Goal: Find specific page/section: Find specific page/section

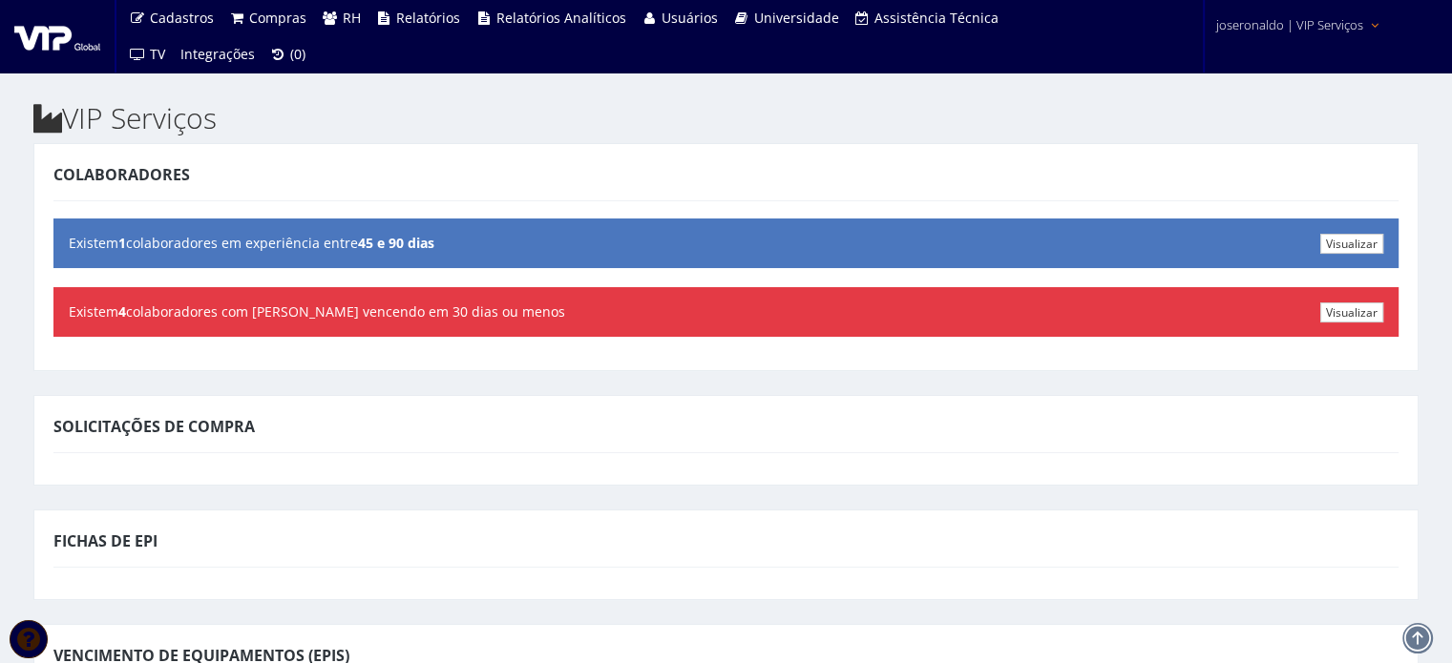
click at [1249, 37] on link "joseronaldo | VIP Serviços" at bounding box center [1298, 23] width 179 height 47
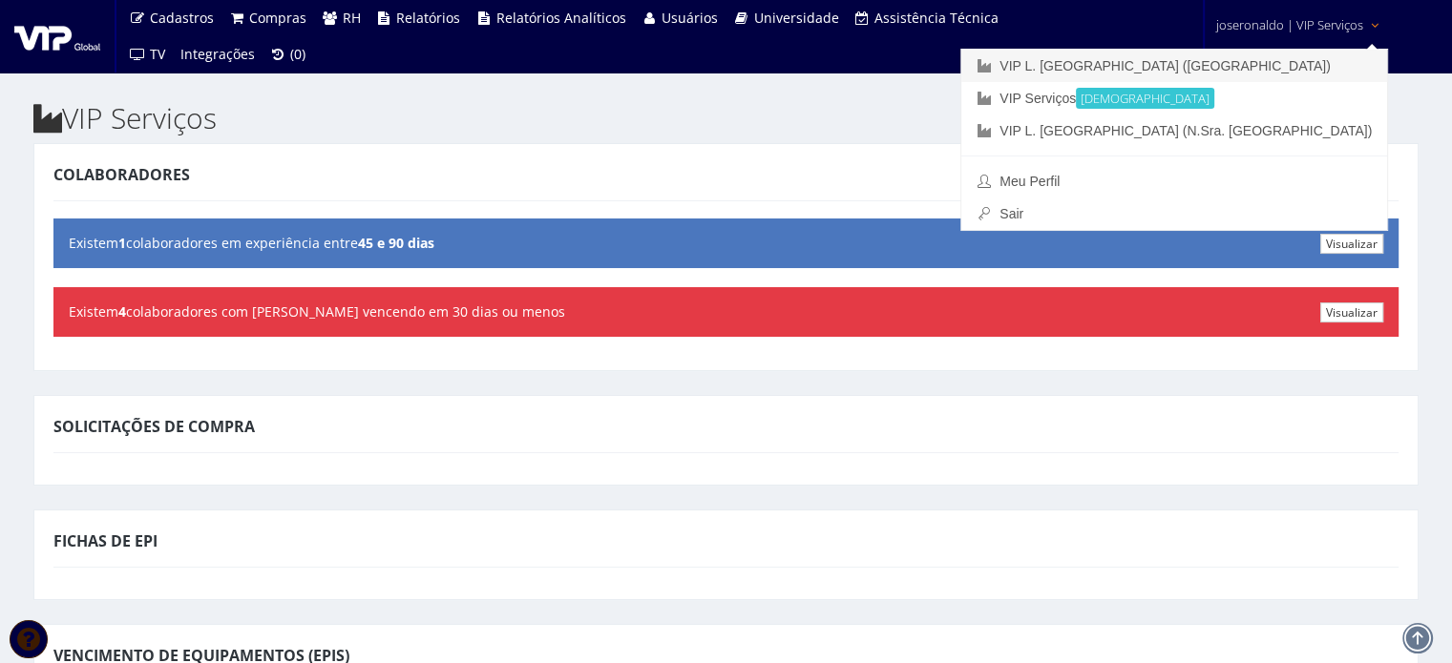
click at [1249, 64] on link "VIP L. [GEOGRAPHIC_DATA] ([GEOGRAPHIC_DATA])" at bounding box center [1174, 66] width 426 height 32
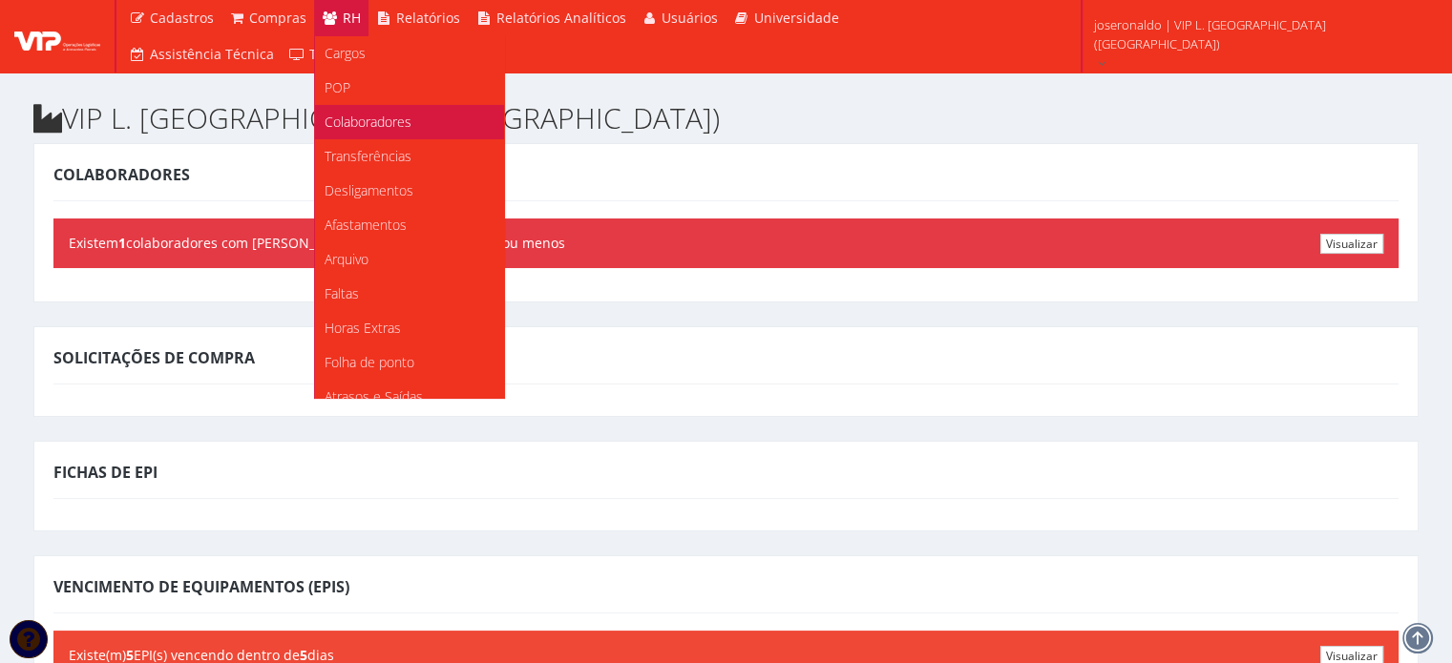
click at [368, 126] on span "Colaboradores" at bounding box center [368, 122] width 87 height 18
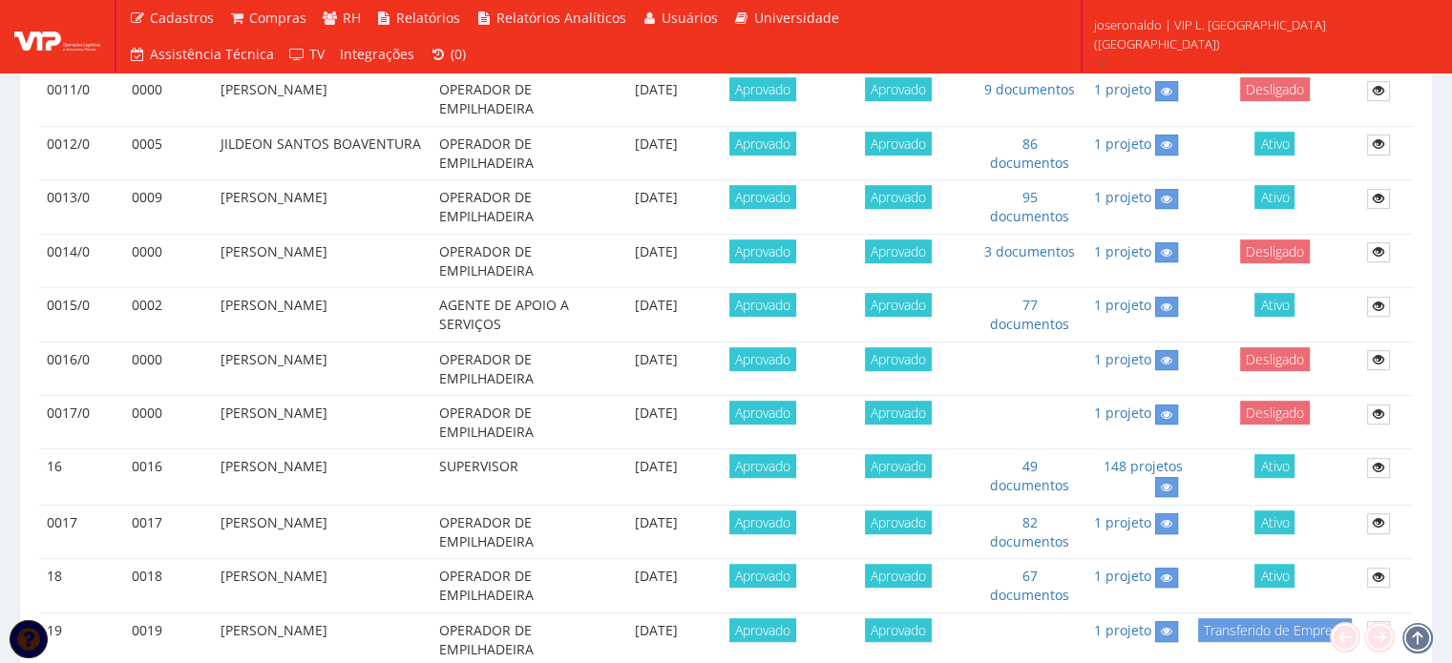
scroll to position [955, 0]
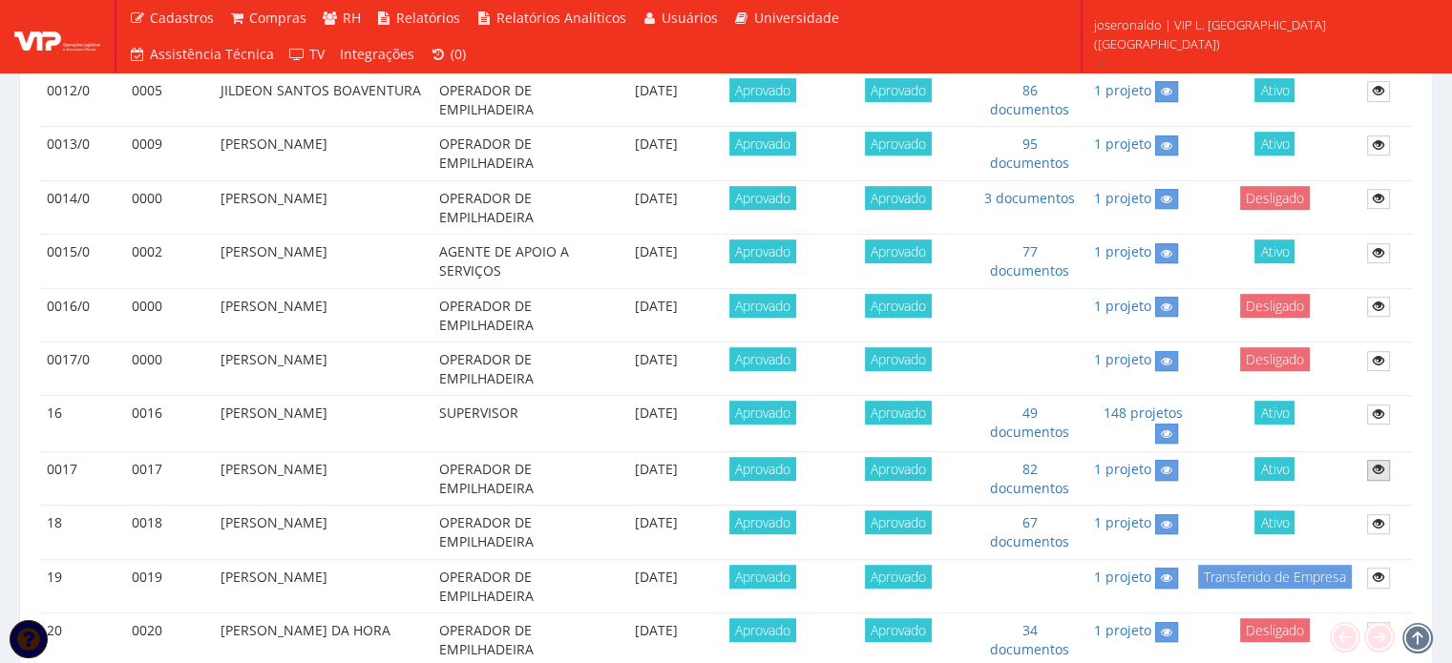
click at [1376, 472] on icon at bounding box center [1378, 469] width 11 height 13
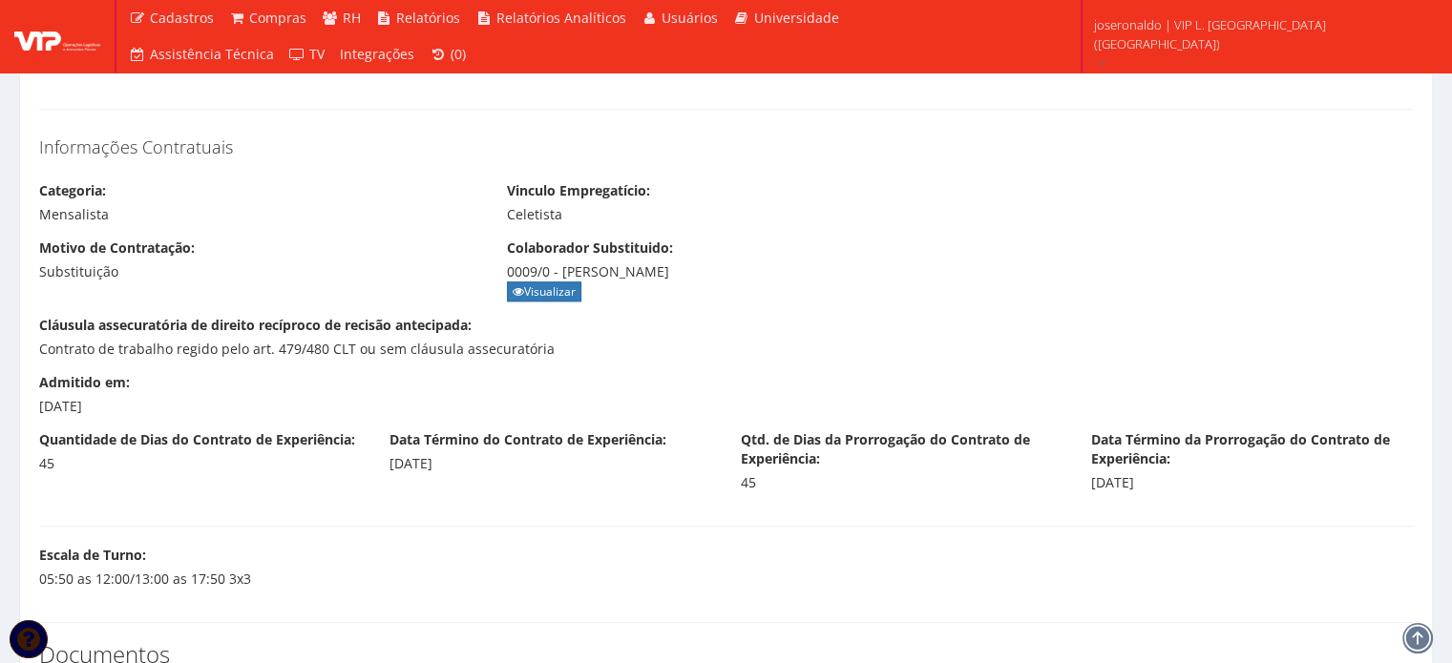
scroll to position [1718, 0]
